Goal: Task Accomplishment & Management: Complete application form

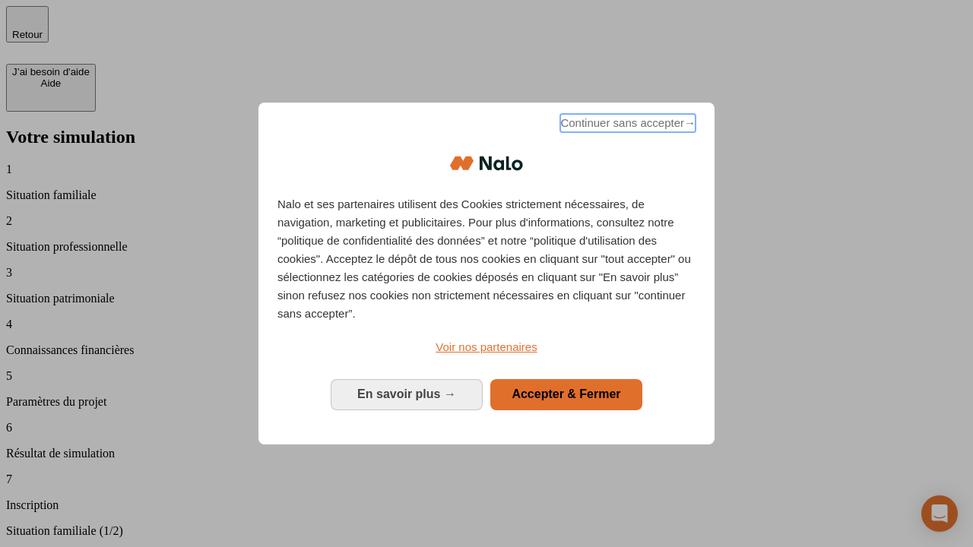
click at [626, 125] on span "Continuer sans accepter →" at bounding box center [627, 123] width 135 height 18
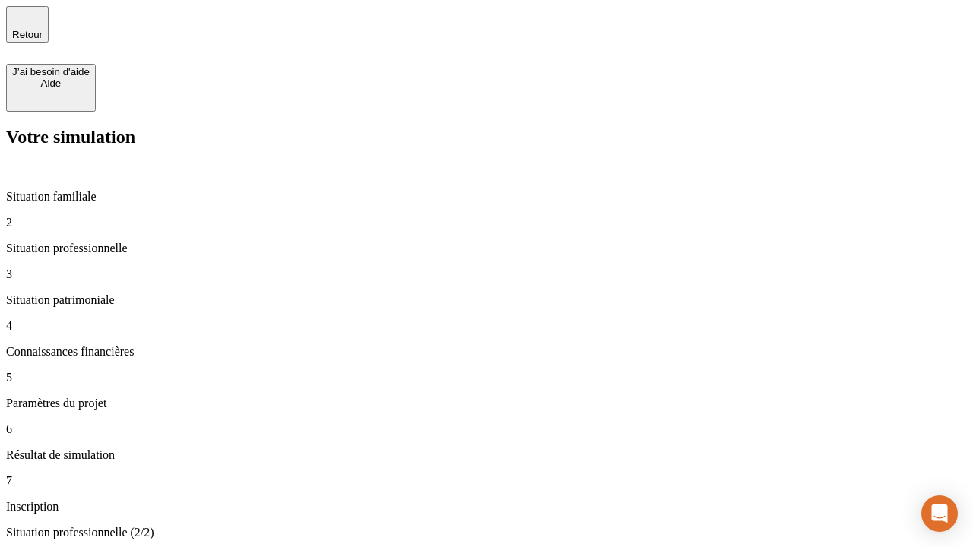
type input "30 000"
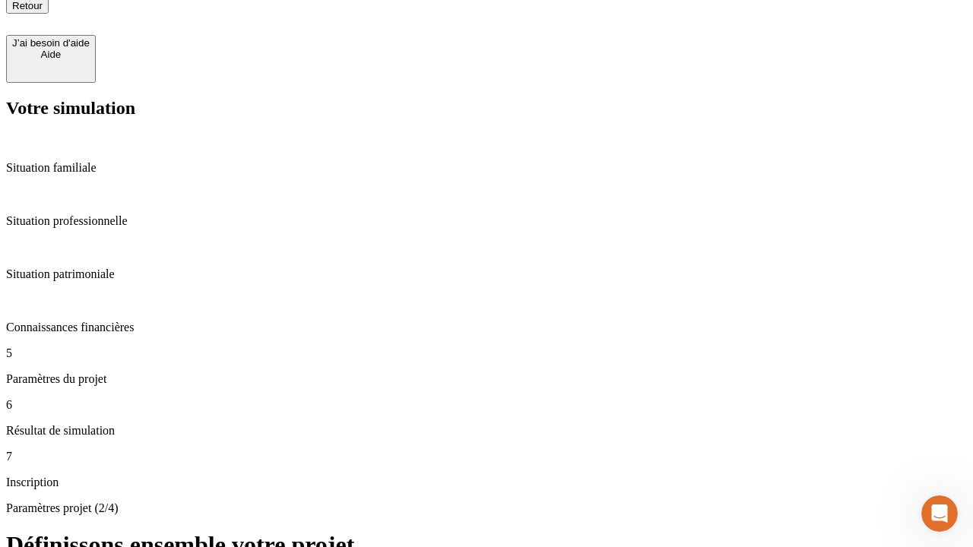
type input "25"
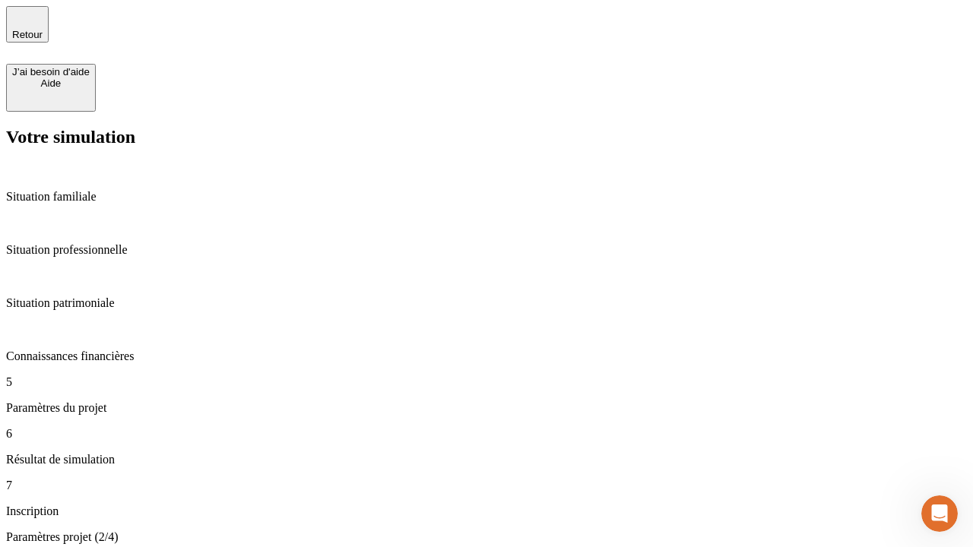
type input "64"
type input "1 000"
type input "640"
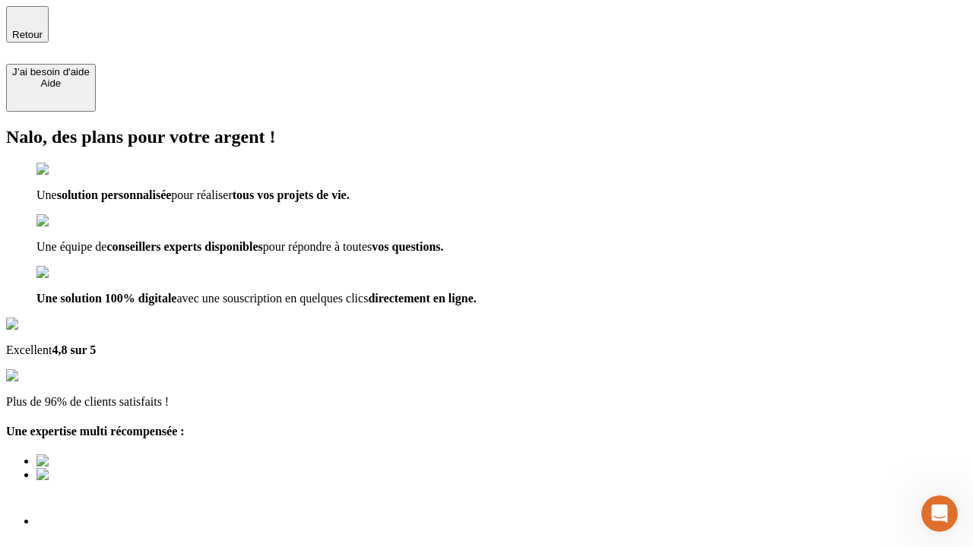
scroll to position [5, 0]
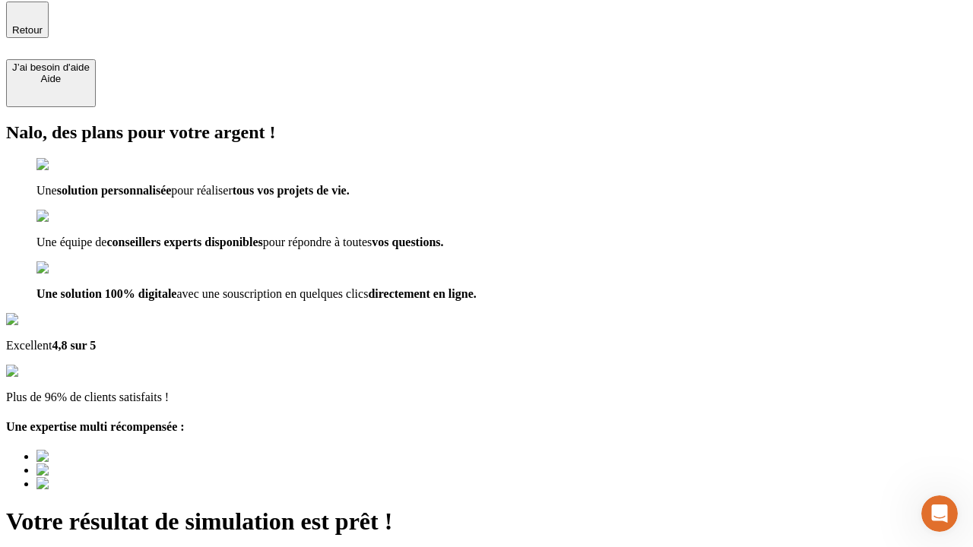
type input "[EMAIL_ADDRESS][PERSON_NAME][DOMAIN_NAME]"
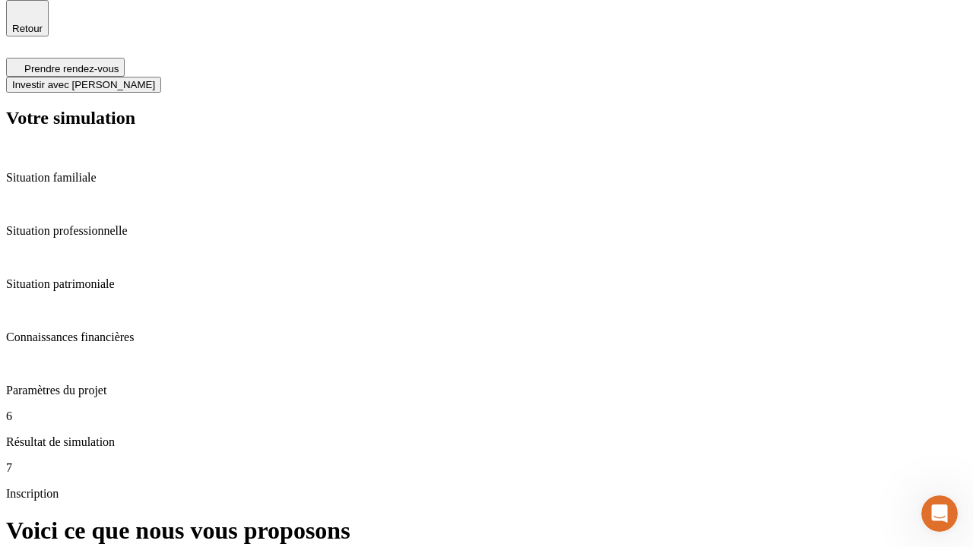
click at [155, 79] on span "Investir avec [PERSON_NAME]" at bounding box center [83, 84] width 143 height 11
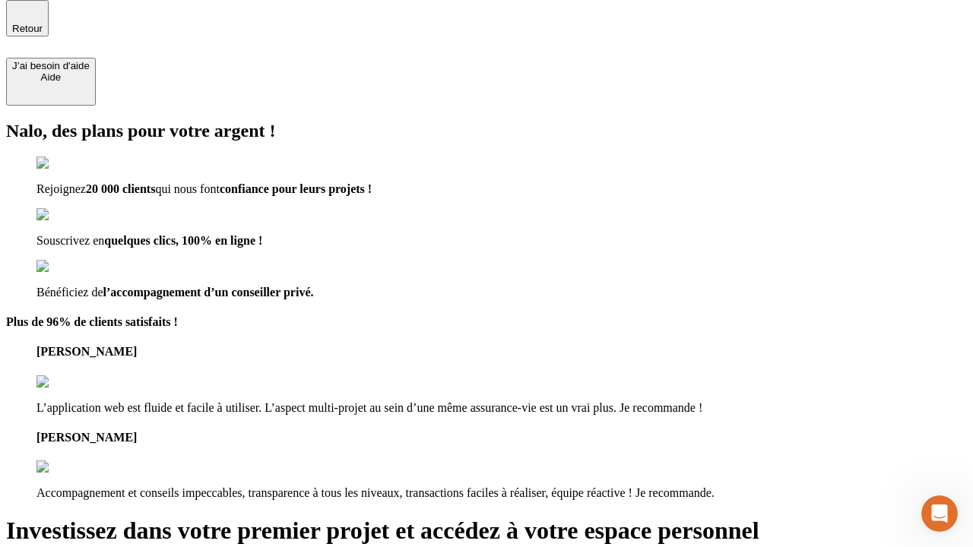
scroll to position [5, 0]
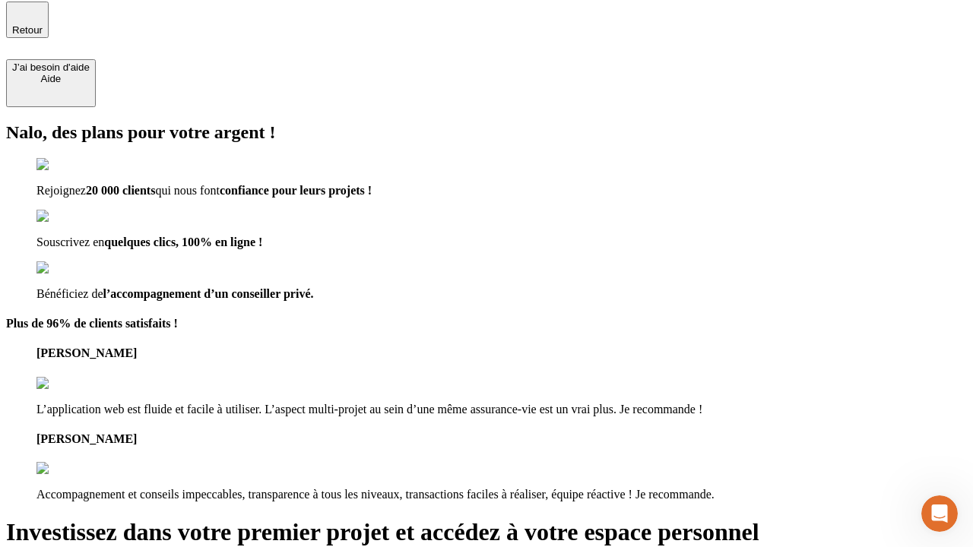
type input "[PERSON_NAME][EMAIL_ADDRESS][DOMAIN_NAME]"
